Goal: Understand process/instructions: Learn how to perform a task or action

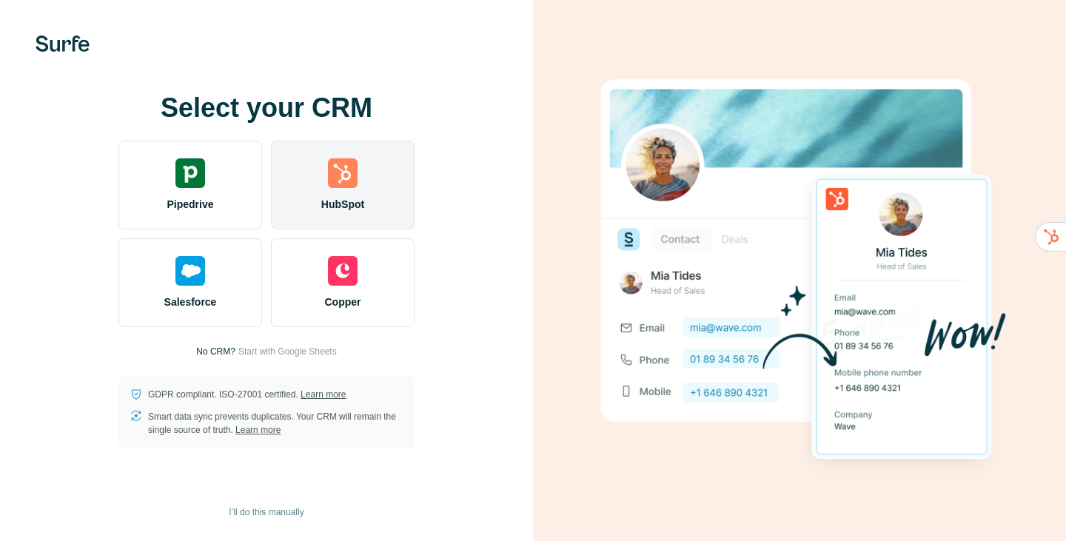
click at [322, 192] on div "HubSpot" at bounding box center [343, 185] width 144 height 89
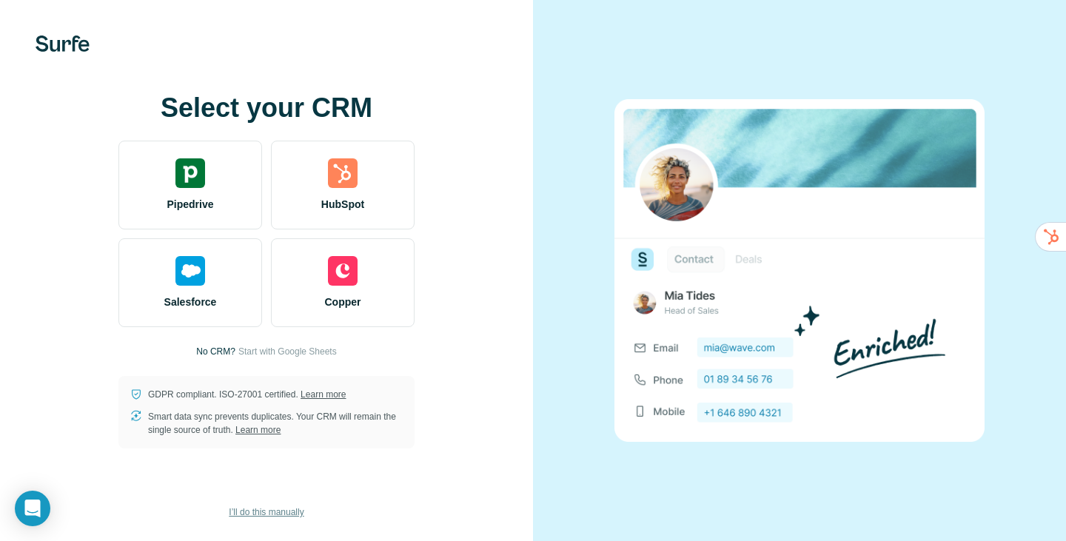
click at [271, 511] on span "I’ll do this manually" at bounding box center [266, 511] width 75 height 13
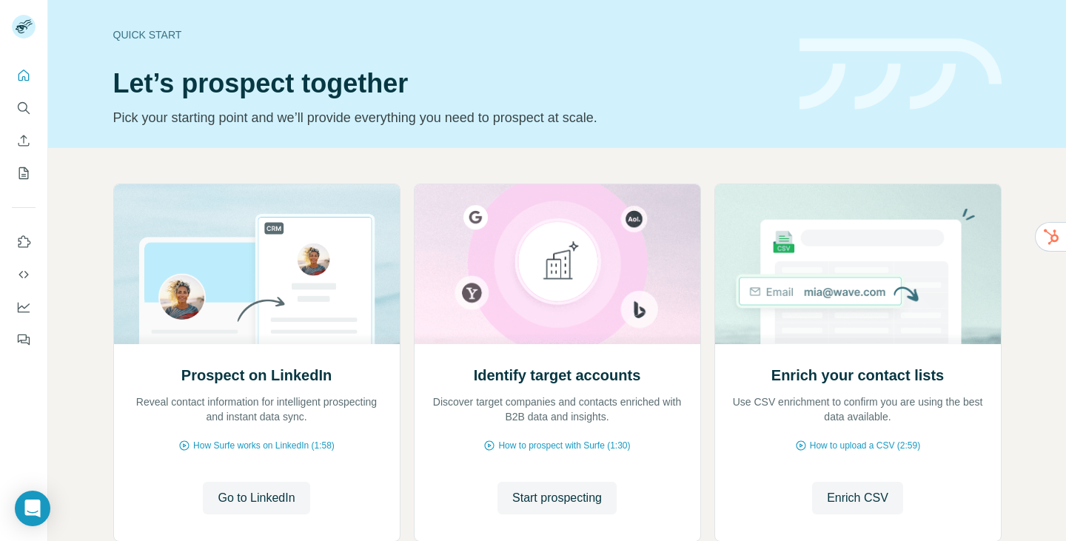
scroll to position [95, 0]
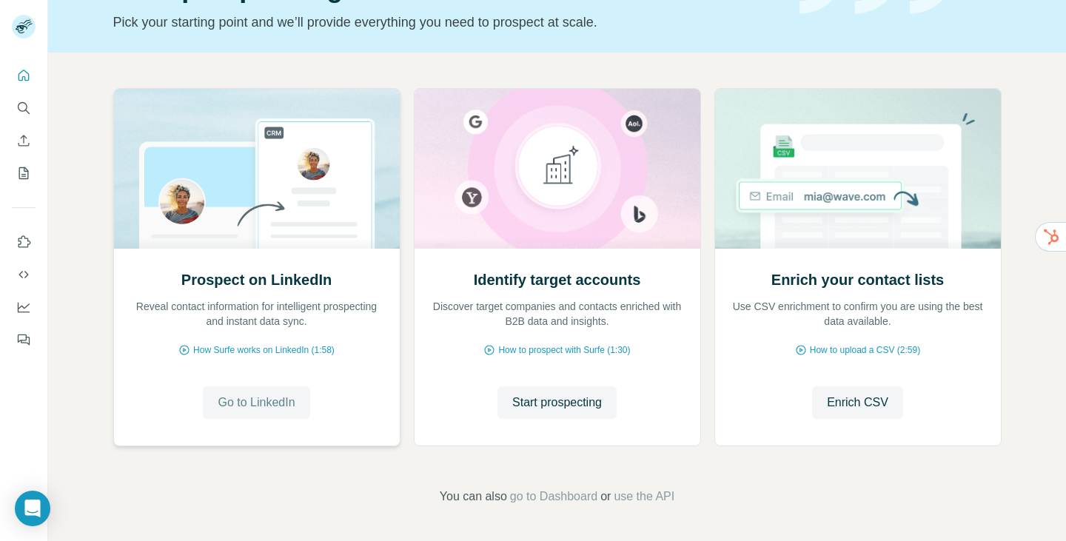
click at [272, 400] on span "Go to LinkedIn" at bounding box center [256, 403] width 77 height 18
